Goal: Find specific page/section: Find specific page/section

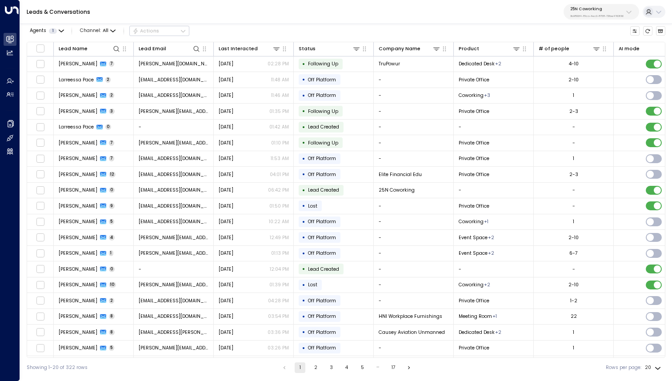
click at [605, 16] on p "3b9800f4-81ca-4ec0-8758-72fbe4763f36" at bounding box center [596, 16] width 53 height 4
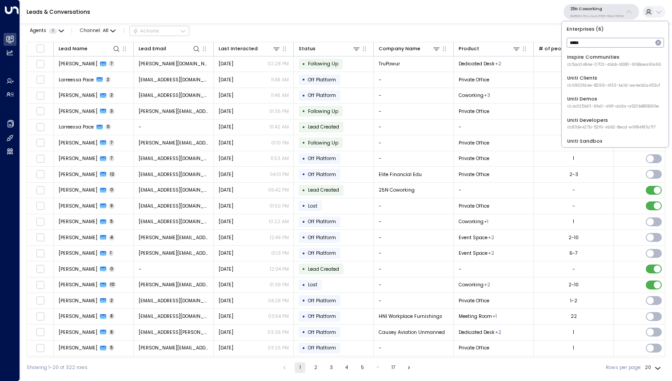
type input "*****"
click at [583, 103] on div "Uniti Demos ID: 4c025b01-9fa0-46ff-ab3a-a620b886896e" at bounding box center [613, 103] width 92 height 14
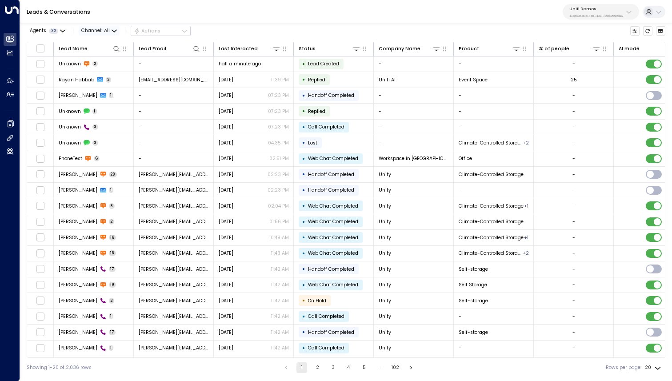
click at [104, 30] on span "All" at bounding box center [107, 30] width 6 height 5
click at [104, 71] on span "Web Chat" at bounding box center [94, 69] width 19 height 4
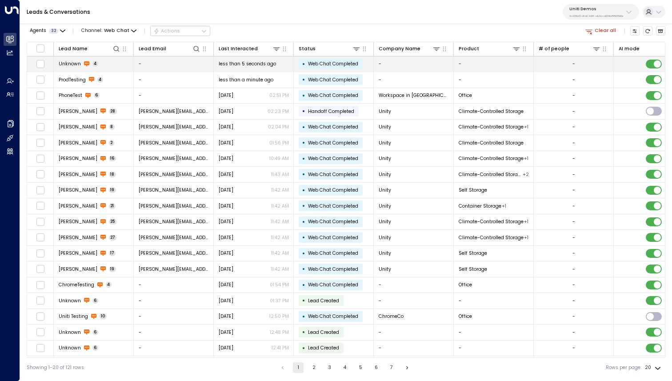
click at [100, 60] on td "Unknown 4" at bounding box center [94, 64] width 80 height 16
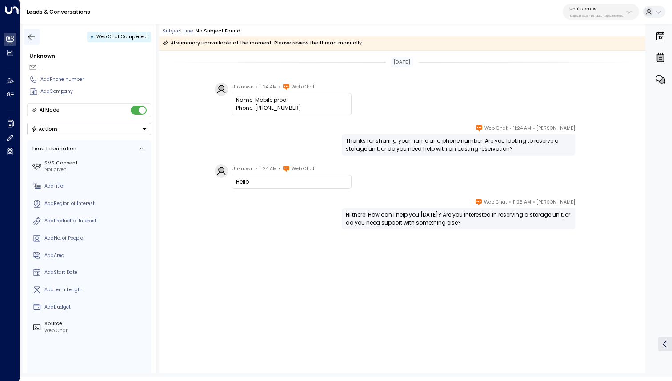
click at [32, 35] on icon "button" at bounding box center [31, 36] width 9 height 9
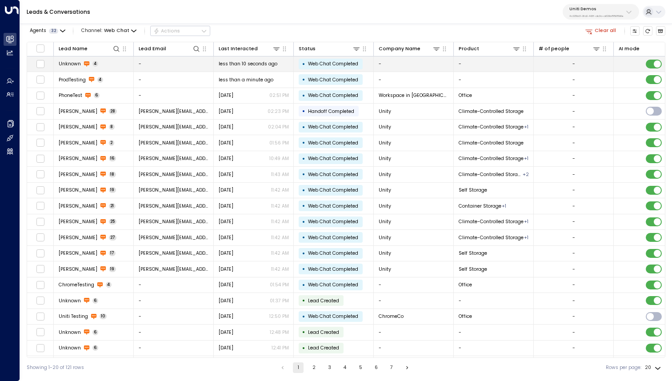
click at [96, 61] on div "Unknown 4" at bounding box center [79, 63] width 40 height 7
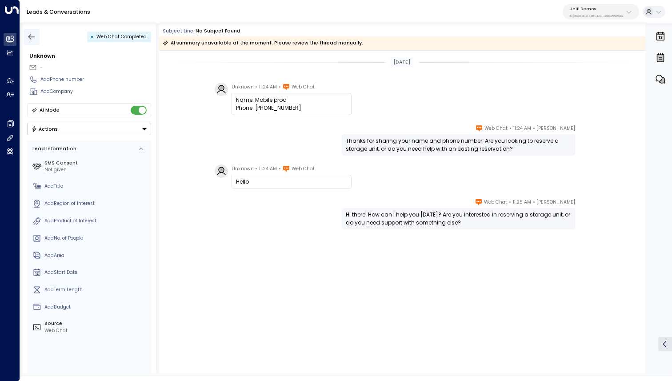
click at [31, 31] on button "button" at bounding box center [32, 37] width 16 height 16
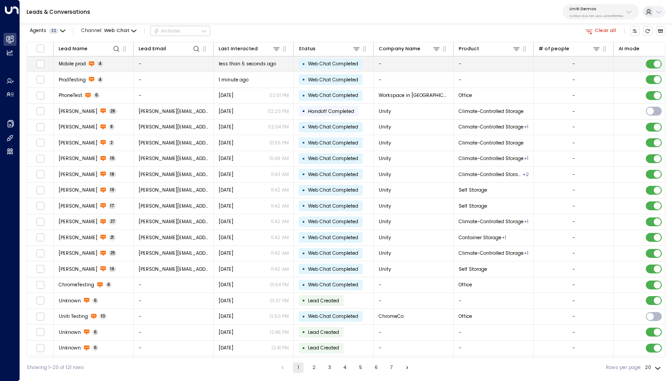
click at [108, 63] on td "Mobile prod 4" at bounding box center [94, 64] width 80 height 16
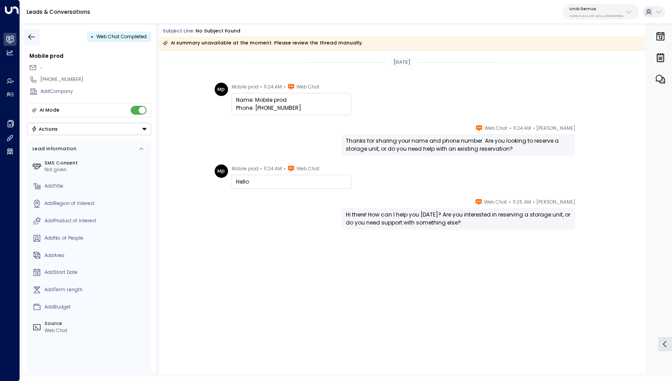
click at [33, 39] on icon "button" at bounding box center [31, 36] width 9 height 9
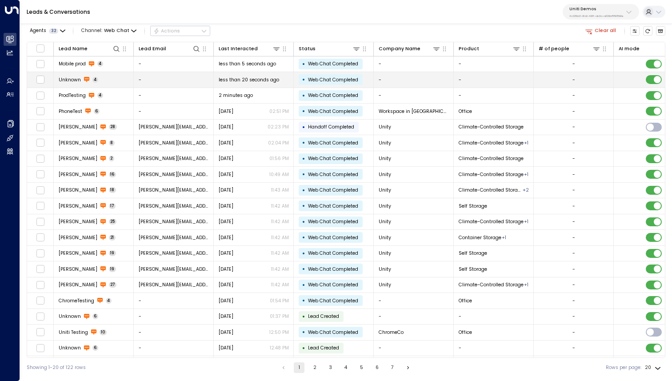
click at [77, 80] on span "Unknown" at bounding box center [70, 79] width 22 height 7
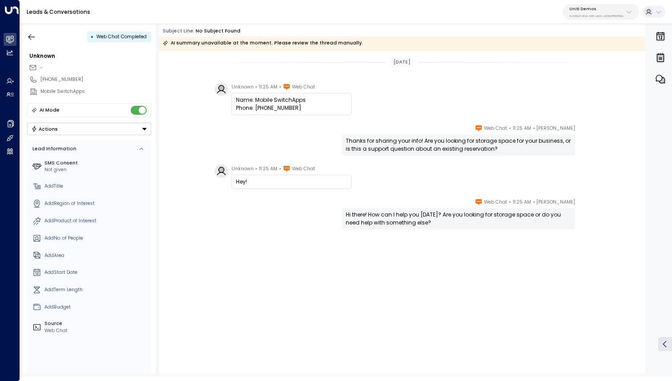
click at [44, 34] on div "• Web Chat Completed" at bounding box center [89, 37] width 124 height 16
click at [34, 34] on icon "button" at bounding box center [31, 36] width 9 height 9
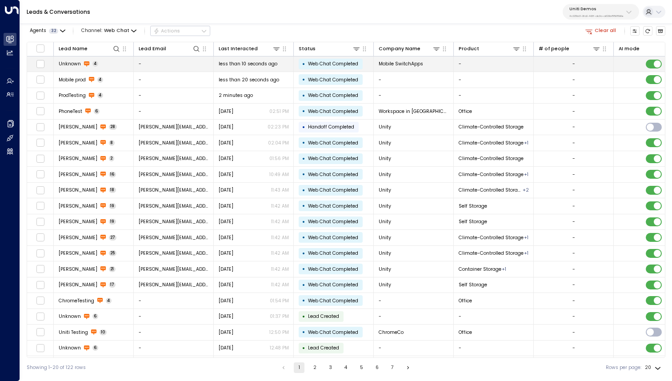
click at [83, 68] on td "Unknown 4" at bounding box center [94, 64] width 80 height 16
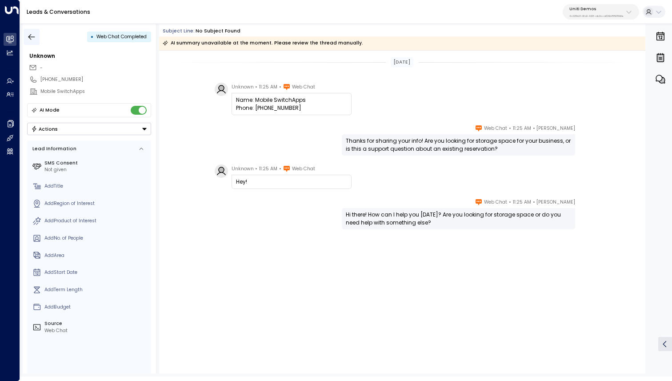
click at [34, 31] on button "button" at bounding box center [32, 37] width 16 height 16
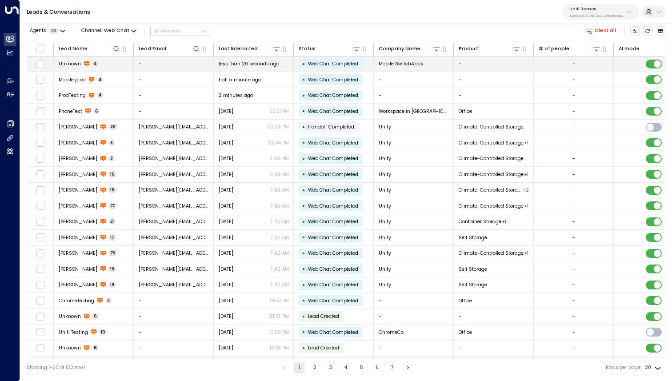
click at [76, 67] on span "Unknown" at bounding box center [70, 63] width 22 height 7
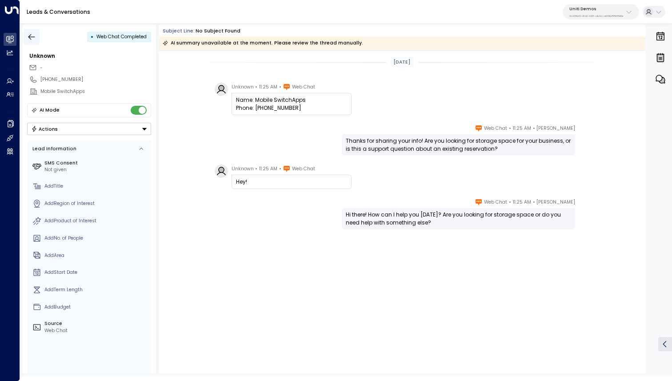
click at [35, 35] on icon "button" at bounding box center [31, 36] width 9 height 9
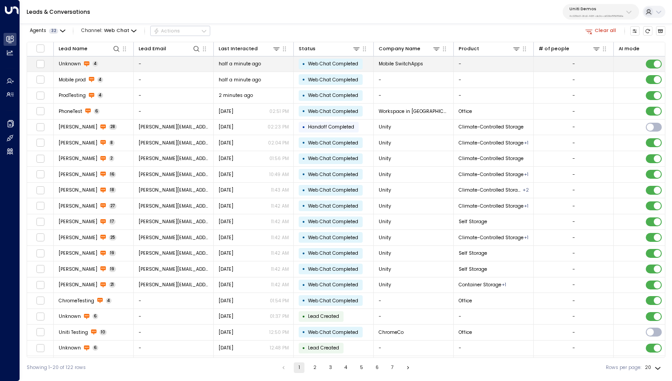
click at [80, 64] on div "Unknown 4" at bounding box center [79, 63] width 40 height 7
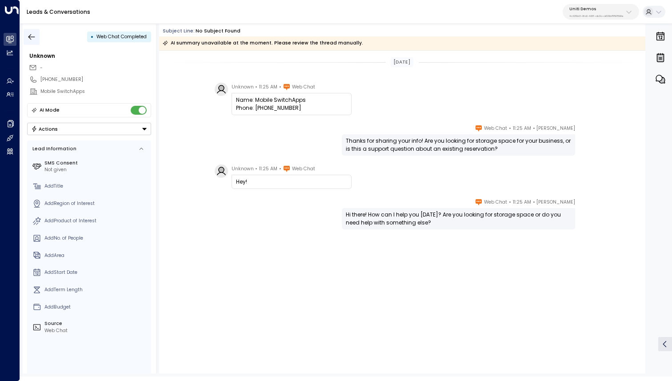
click at [32, 36] on icon "button" at bounding box center [31, 37] width 7 height 6
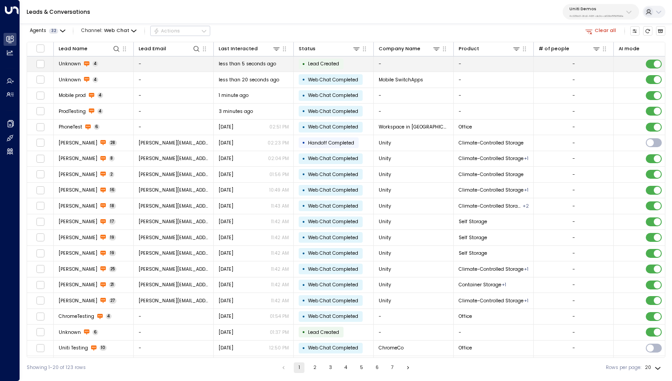
click at [70, 67] on span "Unknown" at bounding box center [70, 63] width 22 height 7
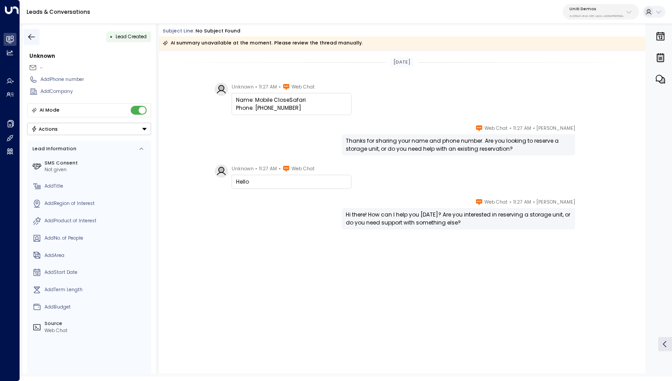
click at [36, 36] on button "button" at bounding box center [32, 37] width 16 height 16
